Goal: Information Seeking & Learning: Learn about a topic

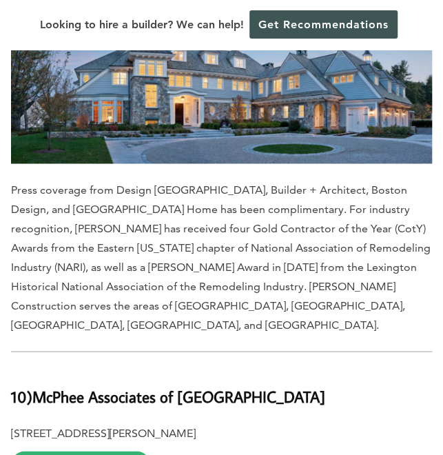
scroll to position [4471, 0]
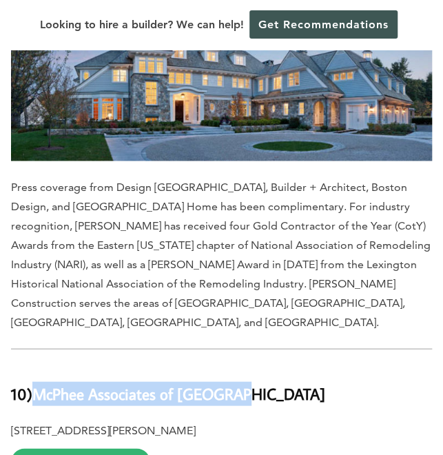
drag, startPoint x: 35, startPoint y: 214, endPoint x: 305, endPoint y: 225, distance: 270.5
click at [305, 365] on h2 "10) McPhee Associates of [GEOGRAPHIC_DATA]" at bounding box center [221, 385] width 421 height 40
copy b "McPhee Associates of [GEOGRAPHIC_DATA]"
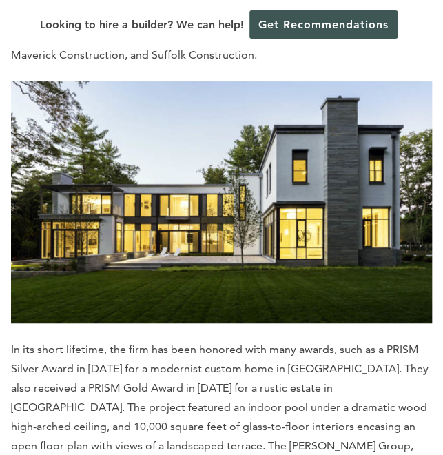
scroll to position [6676, 0]
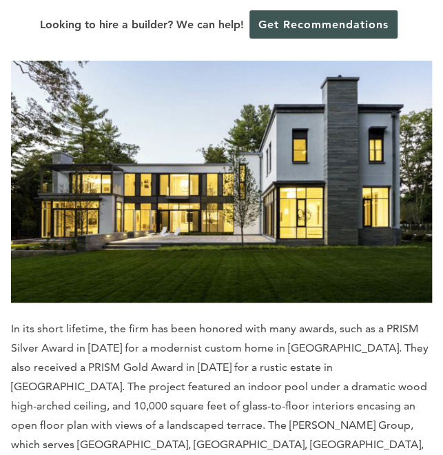
drag, startPoint x: 29, startPoint y: 223, endPoint x: 199, endPoint y: 206, distance: 170.4
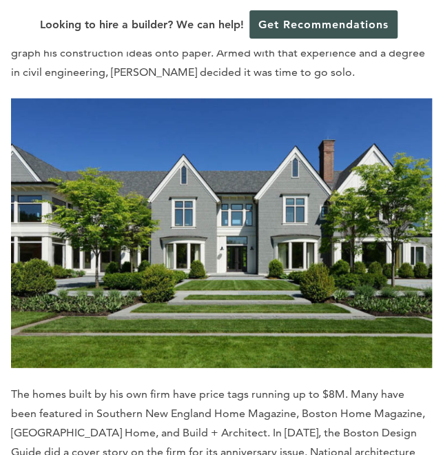
scroll to position [7386, 0]
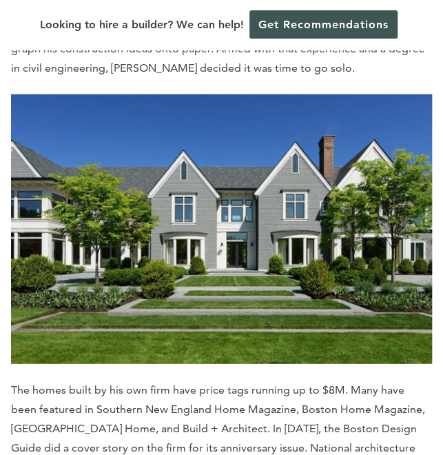
drag, startPoint x: 30, startPoint y: 245, endPoint x: 194, endPoint y: 228, distance: 164.9
copy b "[PERSON_NAME]"
